Goal: Book appointment/travel/reservation

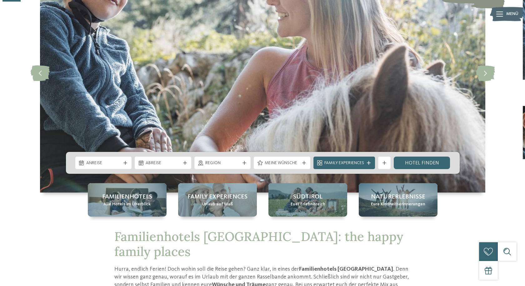
scroll to position [94, 0]
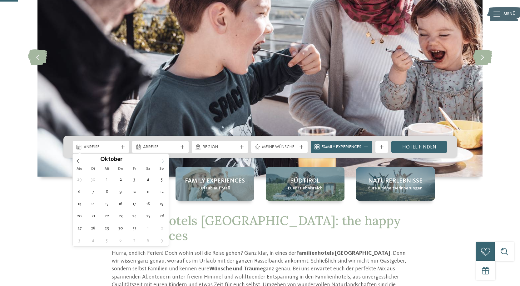
click at [164, 160] on icon at bounding box center [163, 161] width 2 height 4
type input "****"
click at [164, 160] on icon at bounding box center [163, 161] width 2 height 4
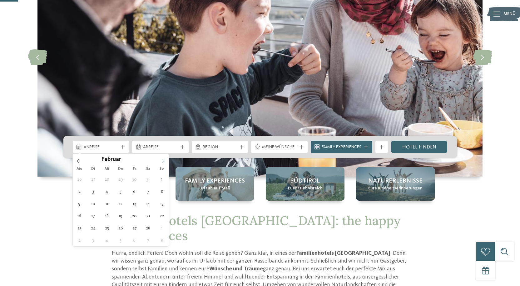
click at [164, 160] on icon at bounding box center [163, 161] width 2 height 4
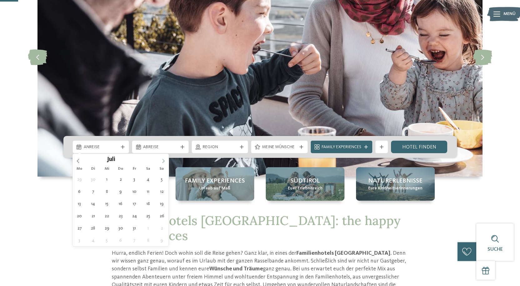
click at [164, 160] on icon at bounding box center [163, 161] width 2 height 4
type div "[DATE]"
type input "****"
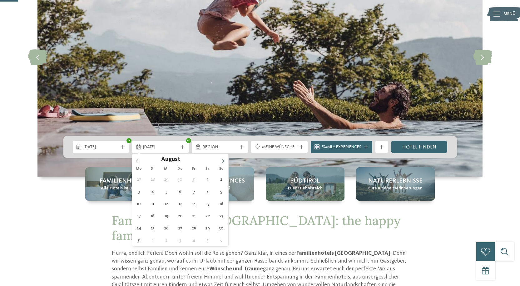
click at [221, 160] on icon at bounding box center [223, 161] width 4 height 4
type div "[DATE]"
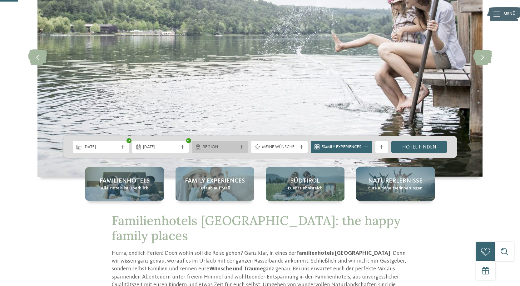
click at [237, 143] on div "Region" at bounding box center [220, 146] width 38 height 7
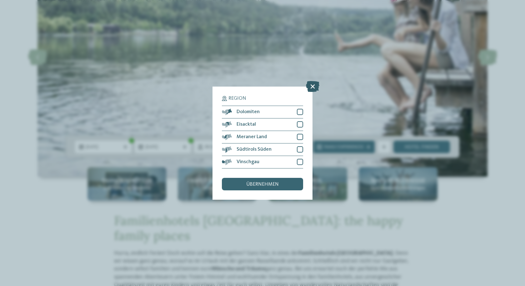
click at [310, 86] on icon at bounding box center [312, 86] width 13 height 11
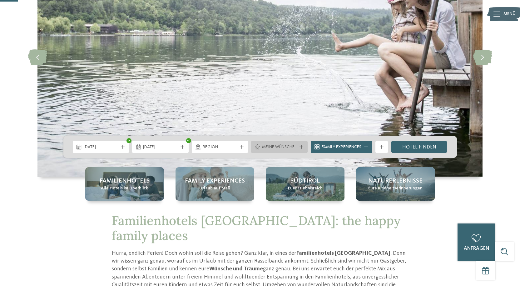
click at [294, 149] on span "Meine Wünsche" at bounding box center [279, 147] width 35 height 6
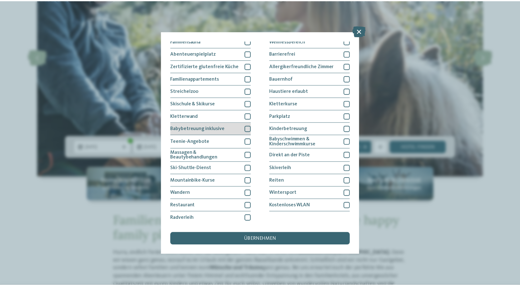
scroll to position [0, 0]
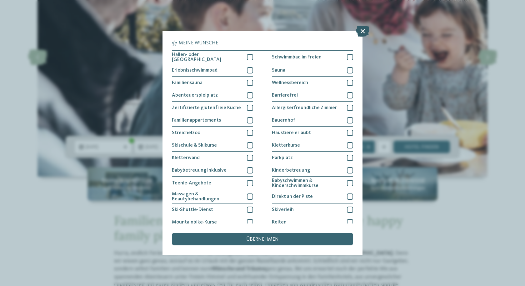
click at [361, 31] on icon at bounding box center [362, 31] width 13 height 11
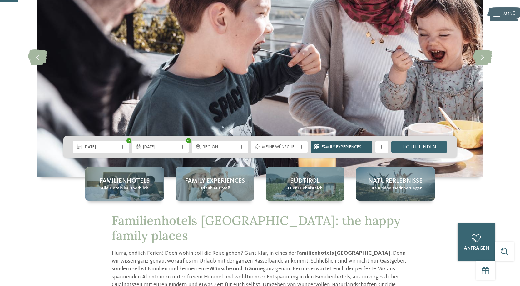
click at [355, 147] on span "Family Experiences" at bounding box center [342, 147] width 40 height 6
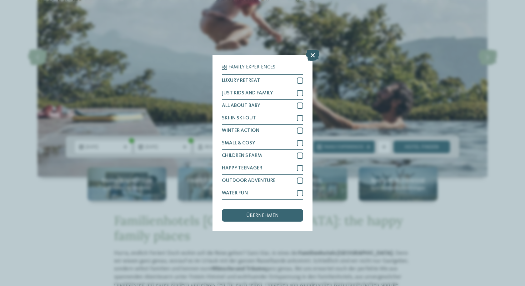
click at [312, 53] on icon at bounding box center [312, 54] width 13 height 11
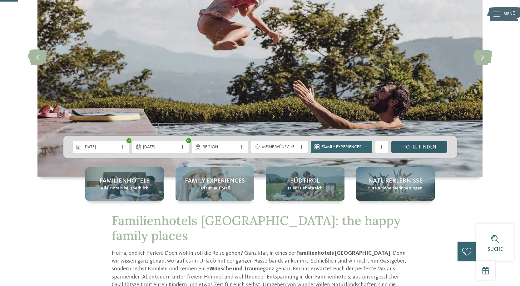
click at [420, 147] on link "Hotel finden" at bounding box center [419, 147] width 57 height 12
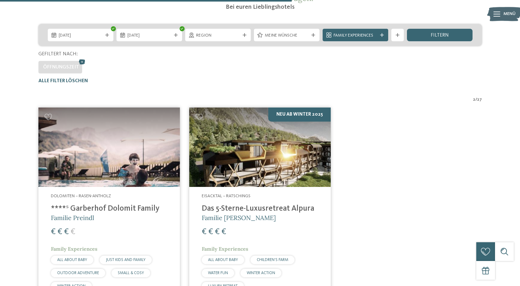
scroll to position [111, 0]
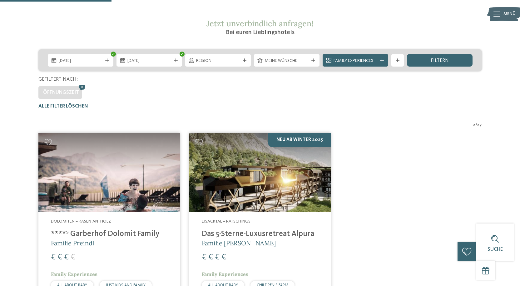
click at [254, 174] on img at bounding box center [259, 173] width 141 height 80
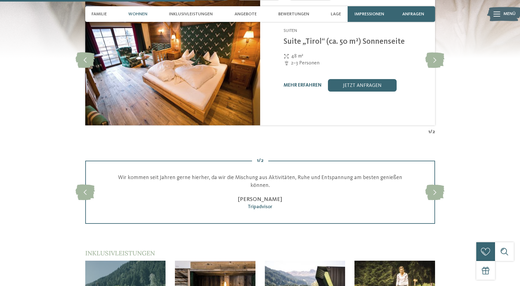
scroll to position [875, 0]
